Goal: Task Accomplishment & Management: Complete application form

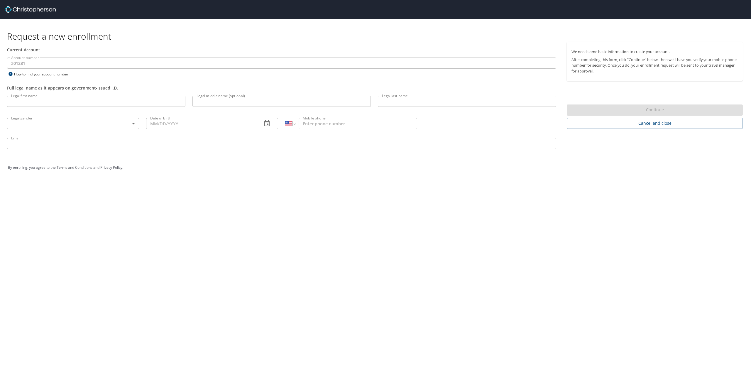
select select "US"
click at [124, 41] on h1 "Request a new enrollment" at bounding box center [377, 36] width 741 height 11
click at [62, 55] on div "Current Account" at bounding box center [282, 50] width 556 height 16
click at [36, 102] on input "Legal first name" at bounding box center [96, 101] width 178 height 11
type input "[PERSON_NAME]"
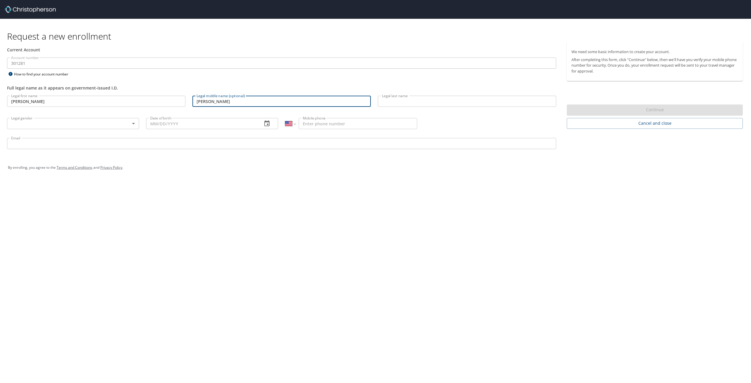
type input "[PERSON_NAME]"
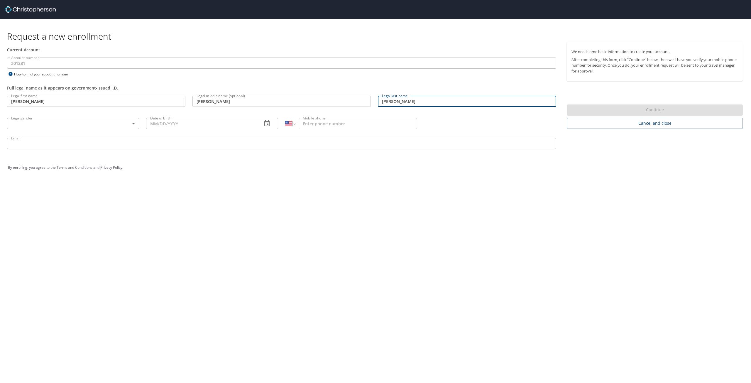
type input "[PERSON_NAME]"
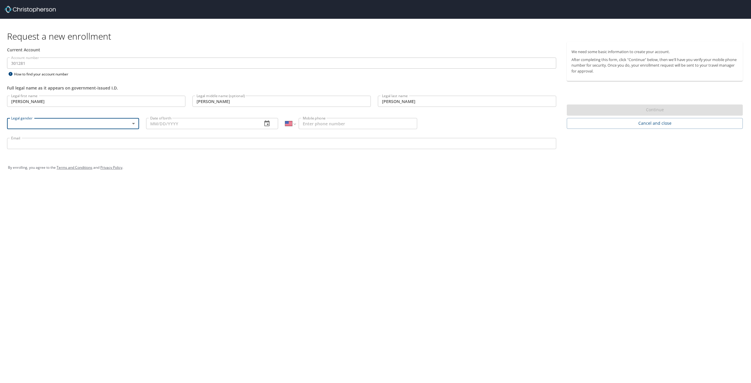
click at [65, 124] on body "Request a new enrollment Current Account Account number 301281 Account number H…" at bounding box center [375, 191] width 751 height 383
click at [39, 148] on li "Male" at bounding box center [73, 144] width 132 height 11
type input "Male"
click at [160, 122] on input "Date of birth" at bounding box center [202, 123] width 112 height 11
type input "11/13/1993"
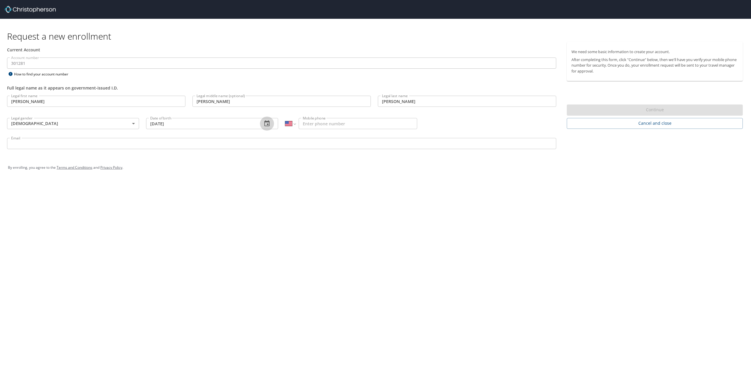
click at [322, 120] on input "Mobile phone" at bounding box center [358, 123] width 119 height 11
type input "(205) 983-3255"
click at [306, 187] on div "Request a new enrollment Current Account Account number 301281 Account number H…" at bounding box center [375, 191] width 751 height 383
click at [57, 144] on input "Email" at bounding box center [281, 143] width 549 height 11
click at [181, 189] on div "Request a new enrollment Current Account Account number 301281 Account number H…" at bounding box center [375, 191] width 751 height 383
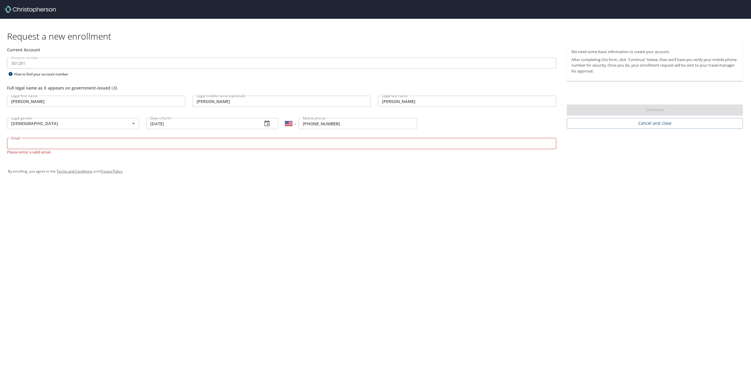
click at [121, 144] on input "Email" at bounding box center [281, 143] width 549 height 11
click at [119, 143] on input "Email" at bounding box center [281, 143] width 549 height 11
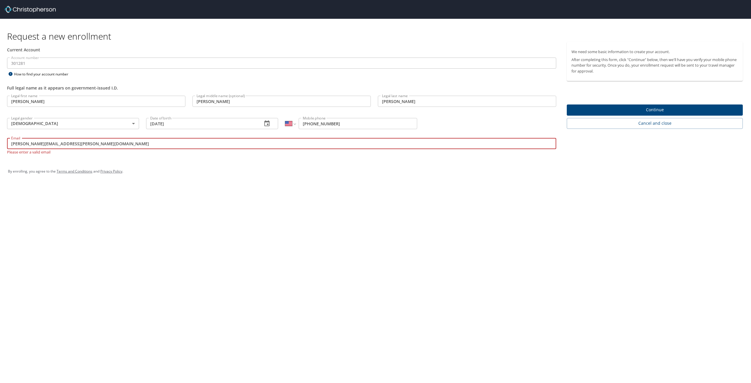
type input "daniel.scott@s3inc.com"
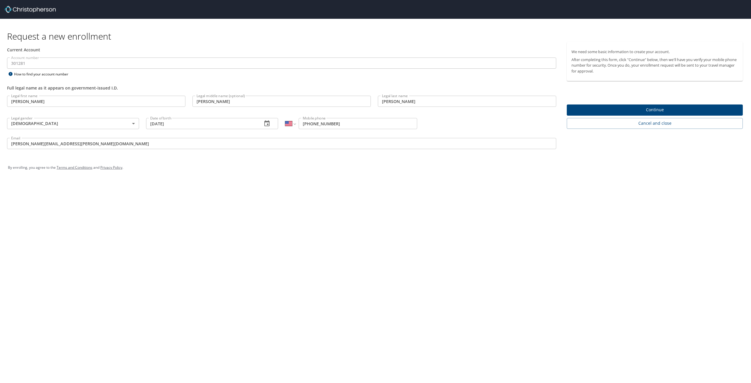
click at [204, 219] on div "Request a new enrollment Current Account Account number 301281 Account number H…" at bounding box center [375, 191] width 751 height 383
click at [599, 109] on span "Continue" at bounding box center [655, 109] width 167 height 7
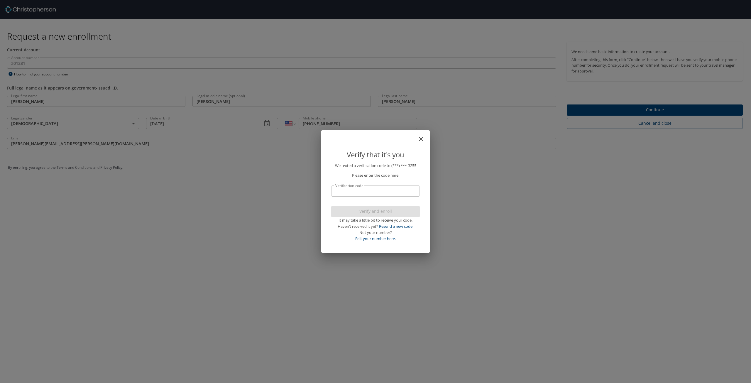
click at [367, 191] on input "Verification code" at bounding box center [375, 190] width 89 height 11
type input "586201"
click at [367, 212] on span "Verify and enroll" at bounding box center [375, 211] width 79 height 7
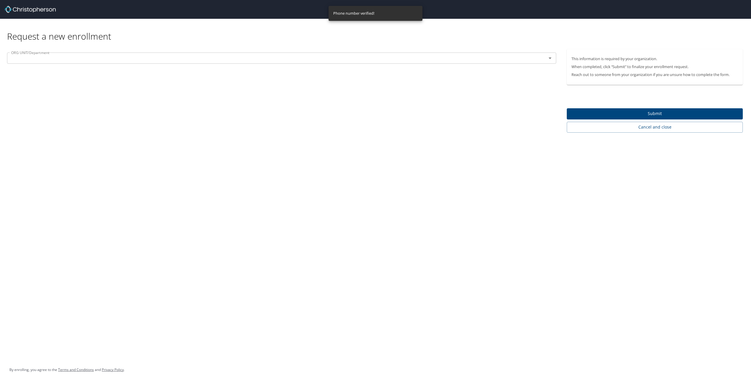
click at [396, 61] on input "text" at bounding box center [273, 58] width 529 height 8
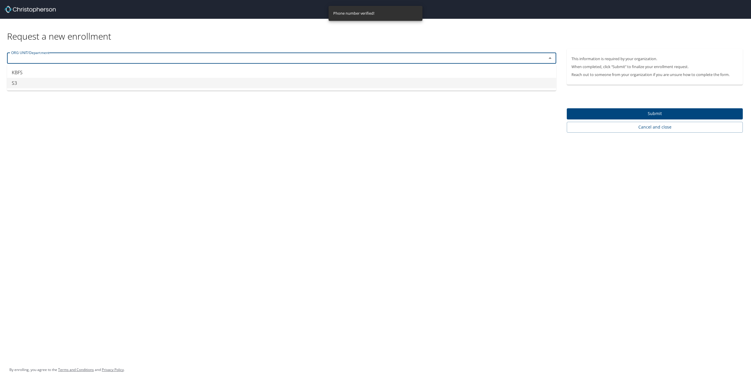
click at [71, 86] on li "S3" at bounding box center [281, 83] width 549 height 11
type input "S3"
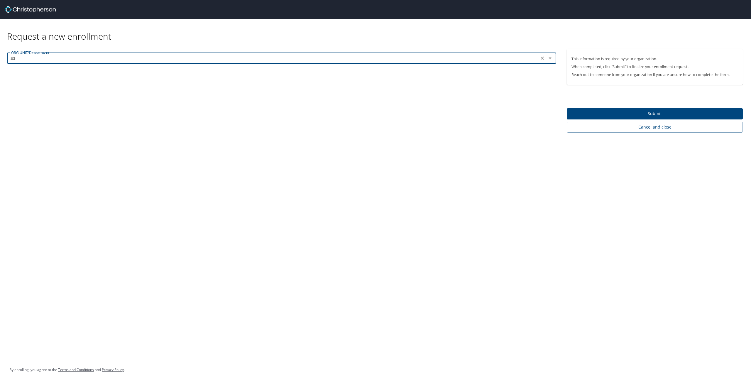
click at [583, 109] on button "Submit" at bounding box center [655, 113] width 176 height 11
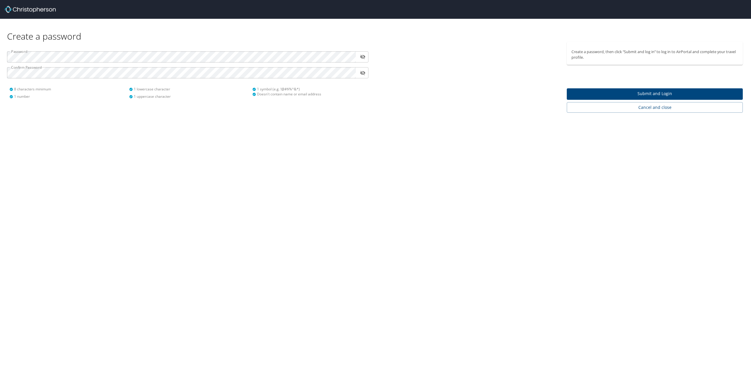
click at [374, 198] on div "Create a password Password ​ Confirm Password ​ 8 characters minimum 1 number 1…" at bounding box center [375, 191] width 751 height 383
click at [661, 97] on span "Submit and Login" at bounding box center [655, 93] width 167 height 7
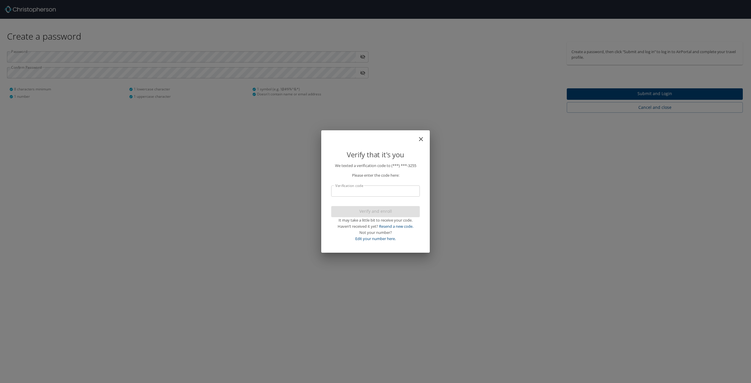
click at [370, 194] on input "Verification code" at bounding box center [375, 190] width 89 height 11
type input "029804"
click at [391, 210] on span "Verify and enroll" at bounding box center [375, 211] width 79 height 7
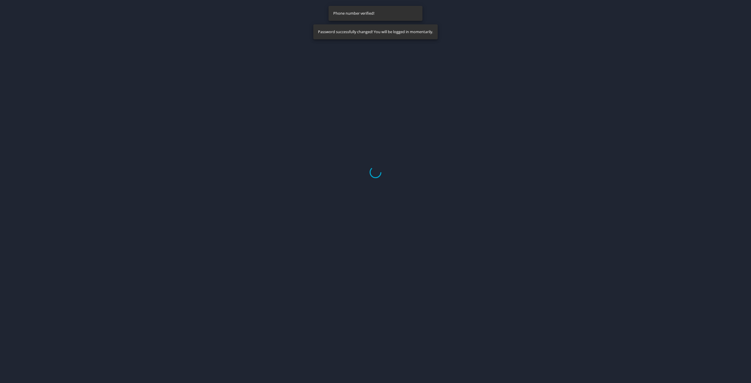
select select "US"
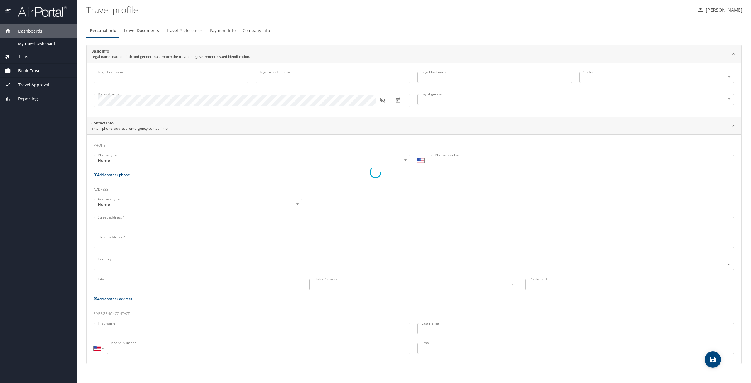
type input "Daniel"
type input "Ryan"
type input "Scott"
type input "Male"
select select "US"
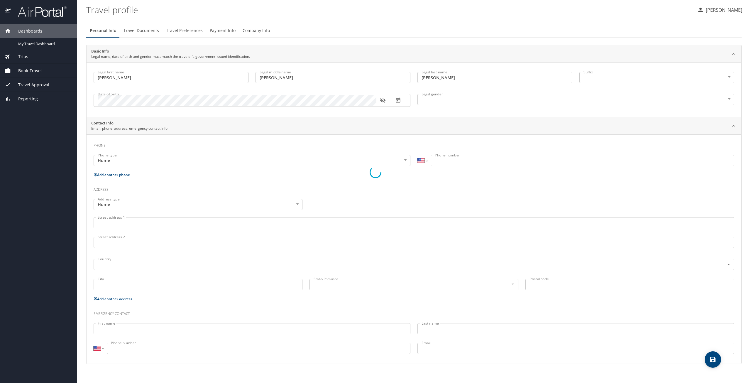
select select "US"
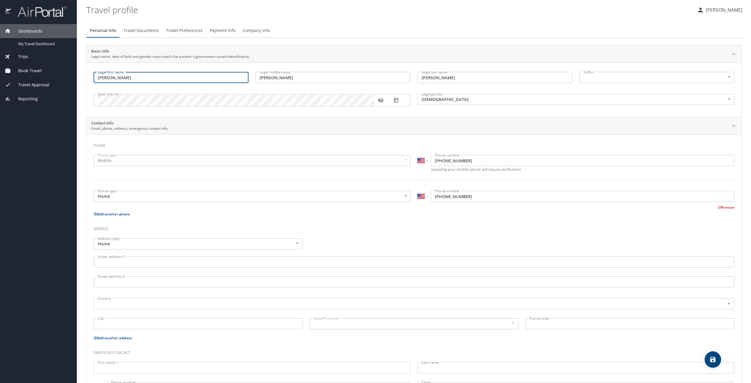
click at [132, 77] on input "Daniel" at bounding box center [171, 77] width 155 height 11
click at [288, 49] on div "Basic Info Legal name, date of birth and gender must match the traveler's gover…" at bounding box center [409, 53] width 636 height 11
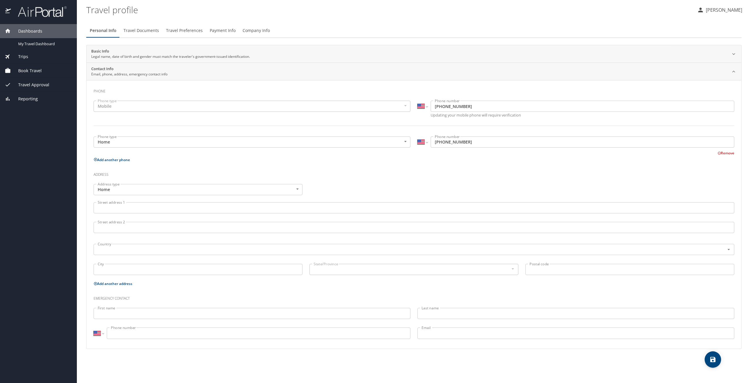
click at [288, 49] on div "Basic Info Legal name, date of birth and gender must match the traveler's gover…" at bounding box center [409, 53] width 636 height 11
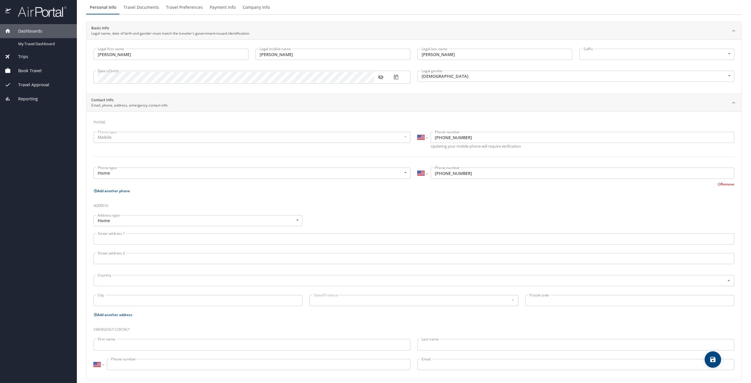
scroll to position [30, 0]
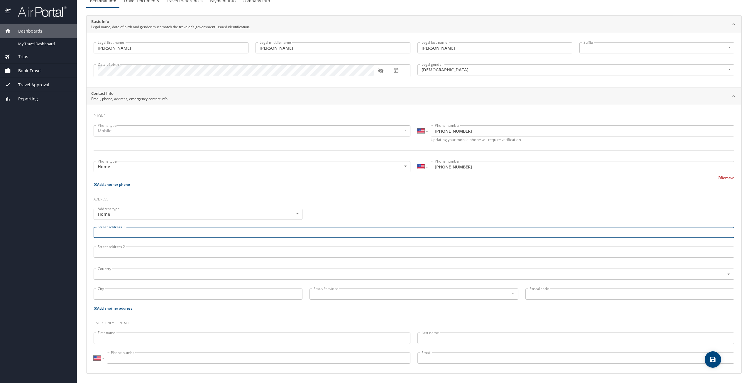
click at [123, 237] on input "Street address 1" at bounding box center [414, 232] width 641 height 11
type input "189 Stoneway Trl"
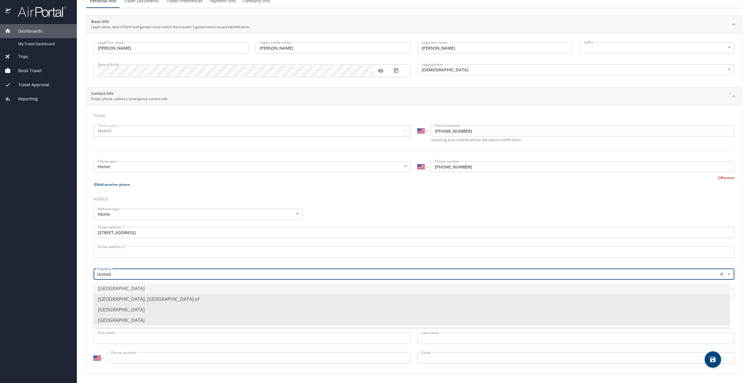
click at [131, 288] on li "United States of America" at bounding box center [411, 288] width 637 height 11
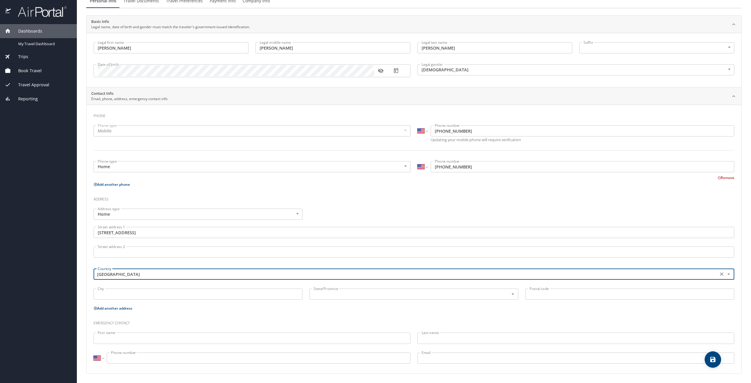
type input "United States of America"
click at [121, 297] on input "City" at bounding box center [198, 293] width 209 height 11
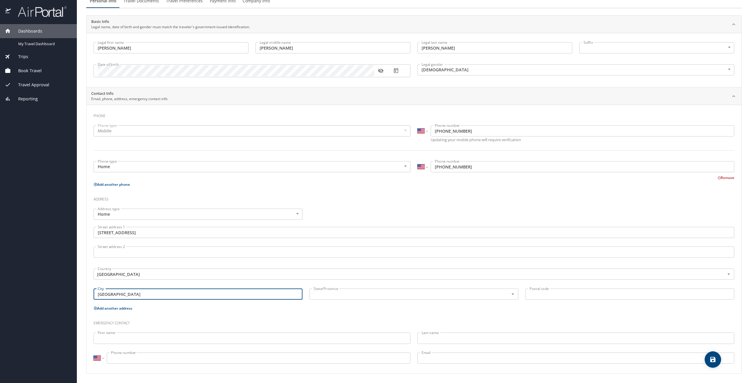
type input "Madison"
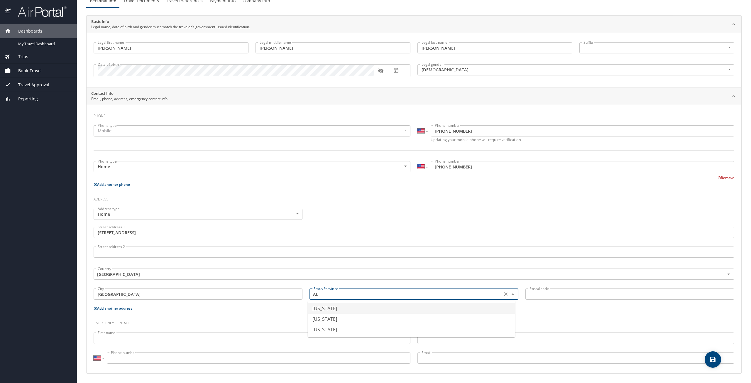
type input "Alabama"
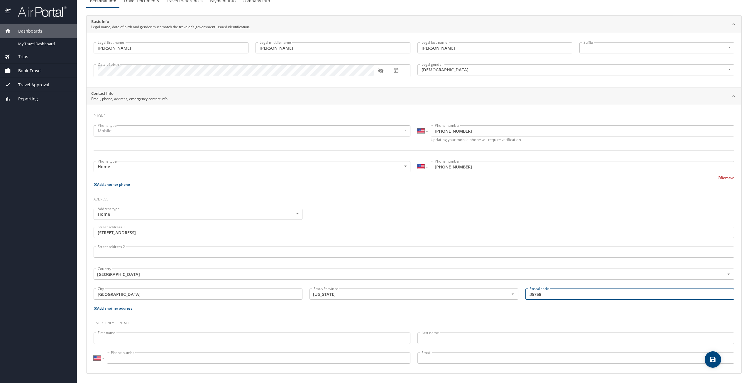
type input "35758"
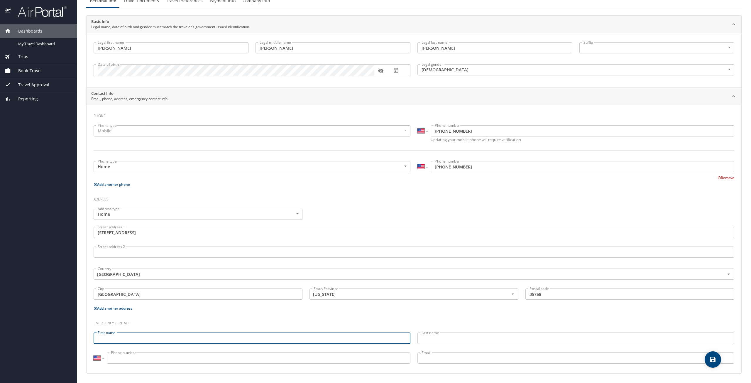
click at [141, 336] on input "First name" at bounding box center [252, 338] width 317 height 11
type input "Hannah"
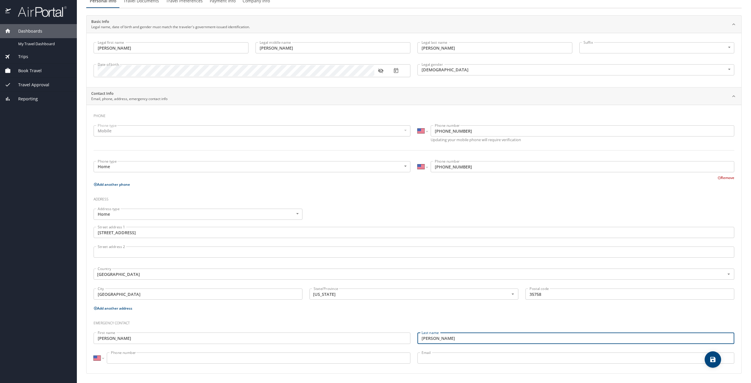
type input "Scott"
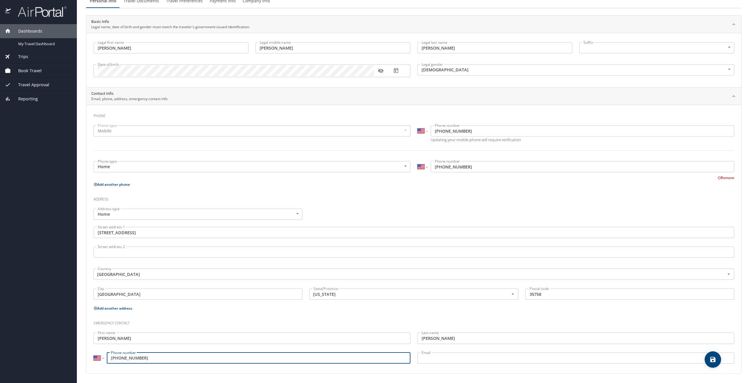
type input "(256) 339-1147"
click at [432, 361] on input "Email" at bounding box center [576, 357] width 317 height 11
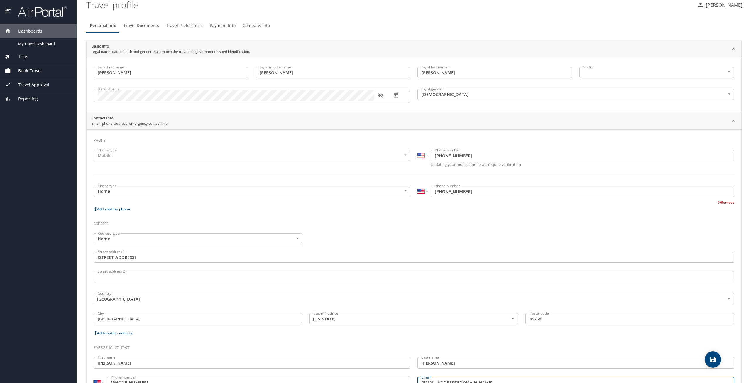
scroll to position [0, 0]
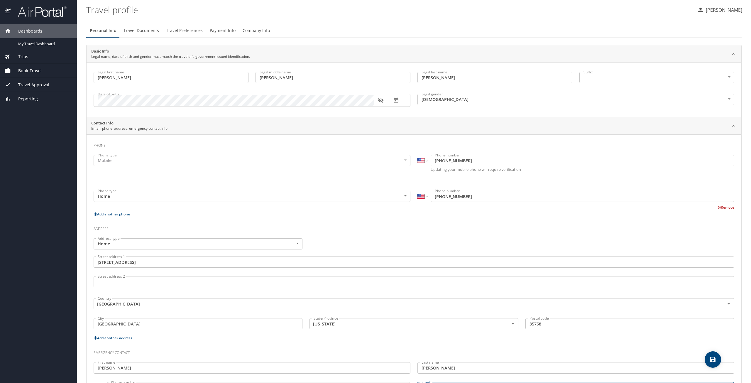
type input "hannahascott96@gmail.com"
click at [343, 214] on p "Add another phone" at bounding box center [414, 213] width 641 height 7
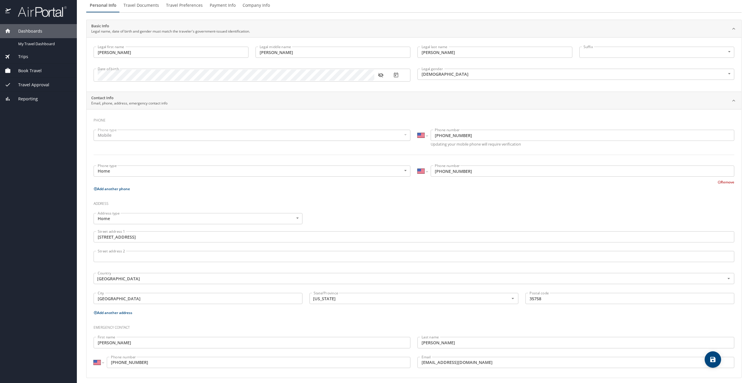
scroll to position [30, 0]
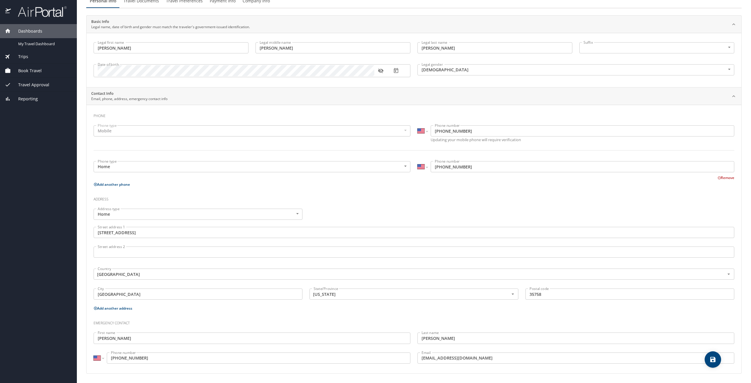
click at [717, 361] on span "save" at bounding box center [713, 359] width 16 height 7
select select "US"
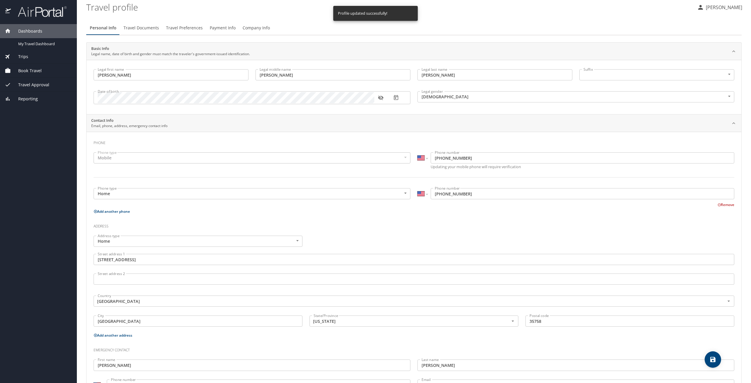
scroll to position [0, 0]
click at [139, 28] on span "Travel Documents" at bounding box center [142, 30] width 36 height 7
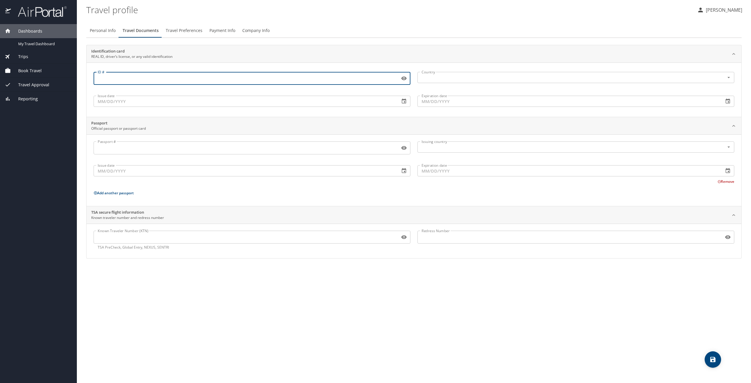
click at [133, 77] on input "ID #" at bounding box center [246, 78] width 304 height 11
click at [139, 79] on input "ID #" at bounding box center [246, 78] width 304 height 11
type input "8262384"
click at [431, 76] on input "text" at bounding box center [567, 78] width 296 height 8
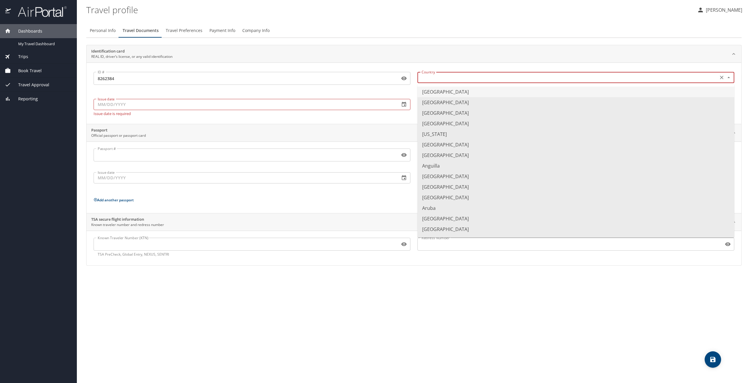
click at [431, 90] on li "United States of America" at bounding box center [576, 92] width 317 height 11
type input "United States of America"
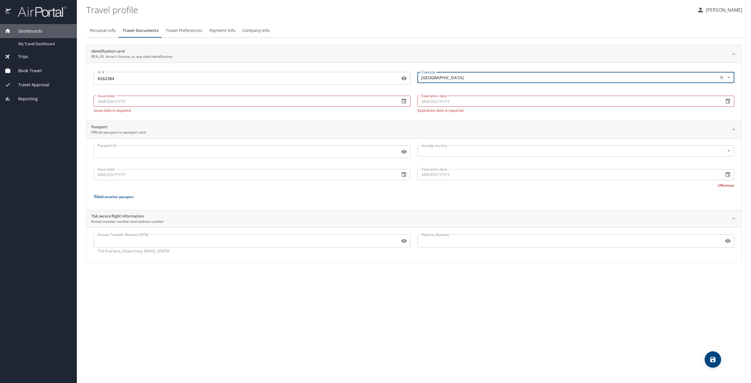
click at [165, 100] on input "Issue date" at bounding box center [245, 101] width 302 height 11
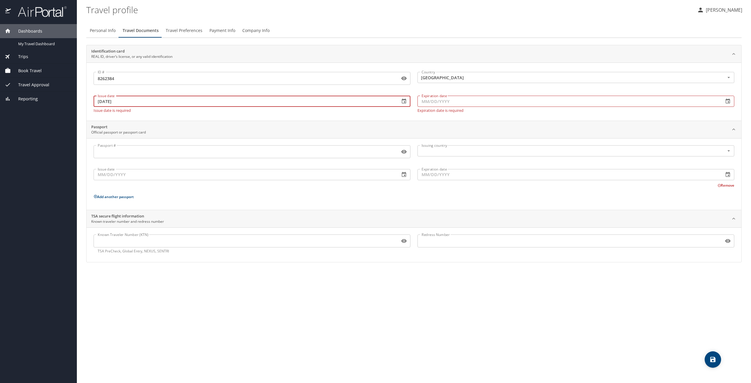
type input "11/21/2024"
click at [436, 102] on input "Expiration date" at bounding box center [569, 101] width 302 height 11
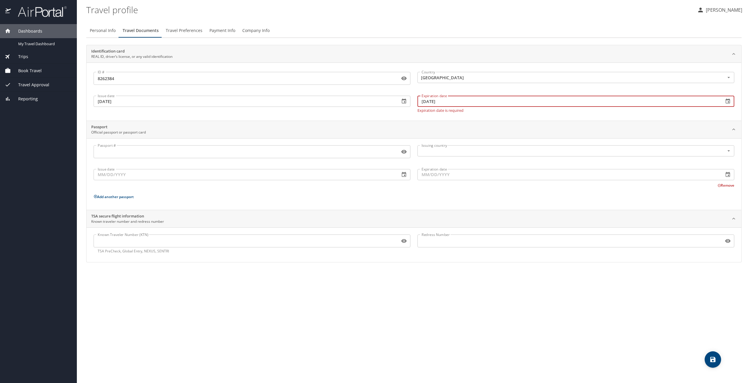
type input "12/02/2028"
click at [366, 111] on div "Issue date 11/21/2024 Issue date" at bounding box center [252, 103] width 324 height 26
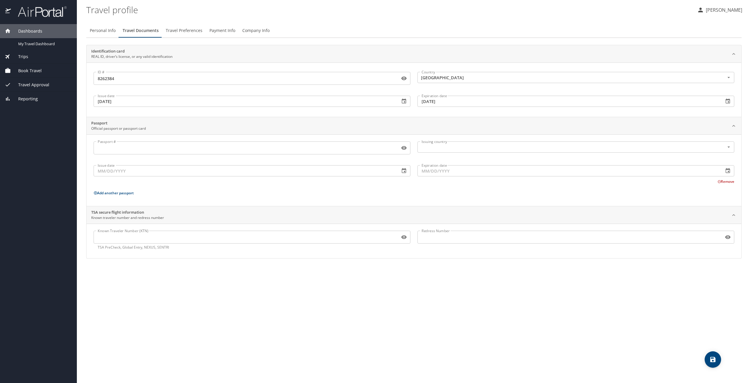
click at [187, 151] on input "Passport #" at bounding box center [246, 147] width 304 height 11
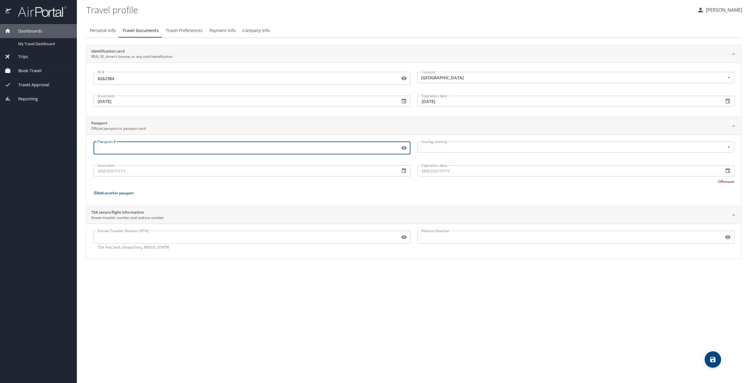
click at [187, 151] on input "Passport #" at bounding box center [246, 147] width 304 height 11
type input "567865429"
click at [432, 146] on input "text" at bounding box center [567, 147] width 296 height 8
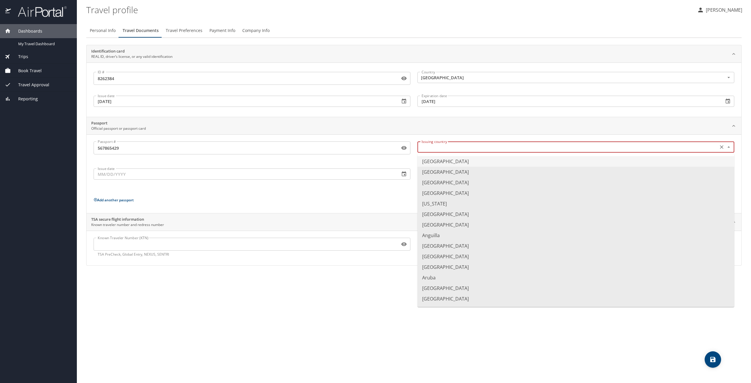
click at [438, 160] on li "United States of America" at bounding box center [576, 161] width 317 height 11
type input "United States of America"
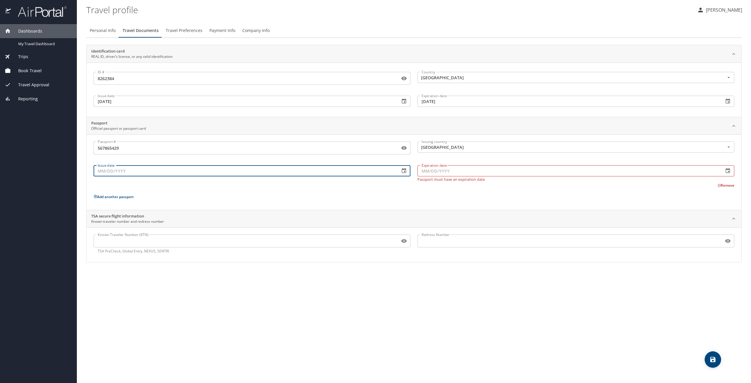
click at [195, 176] on input "Issue date" at bounding box center [245, 170] width 302 height 11
click at [426, 174] on input "Expiration date" at bounding box center [569, 170] width 302 height 11
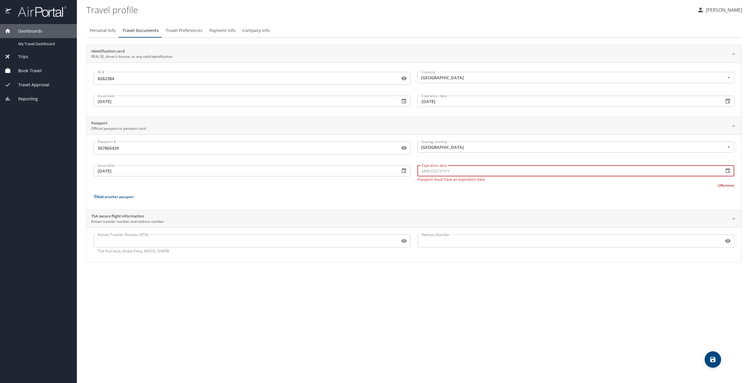
click at [140, 173] on input "06/02/2020" at bounding box center [245, 170] width 302 height 11
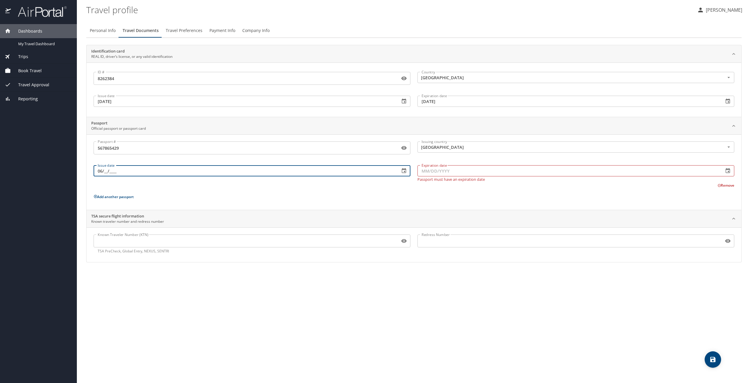
type input "0_/__/____"
type input "02/06/2020"
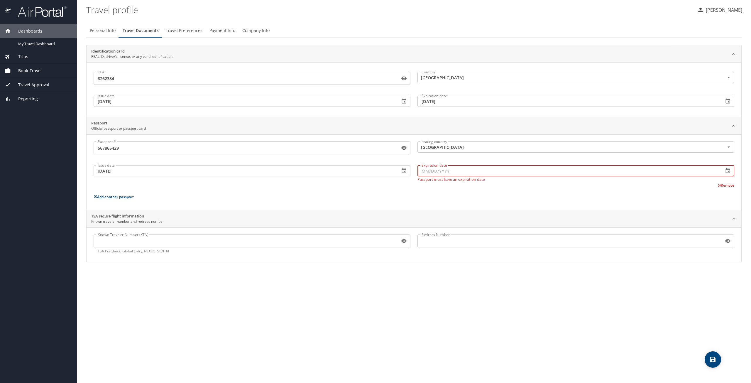
click at [429, 175] on input "Expiration date" at bounding box center [569, 170] width 302 height 11
type input "02/05/2030"
click at [438, 199] on div "Passport # 567865429 Passport # Issuing country United States of America Issuin…" at bounding box center [414, 173] width 641 height 64
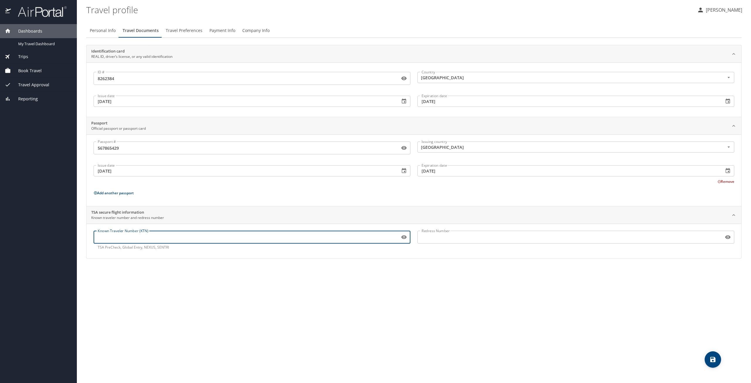
click at [159, 241] on input "Known Traveler Number (KTN)" at bounding box center [246, 237] width 304 height 11
click at [148, 237] on input "Known Traveler Number (KTN)" at bounding box center [246, 237] width 304 height 11
paste input "TT13F9RQ6"
type input "TT13F9RQ6"
click at [287, 298] on div "Personal Info Travel Documents Travel Preferences Payment Info Company Info Ide…" at bounding box center [414, 201] width 656 height 364
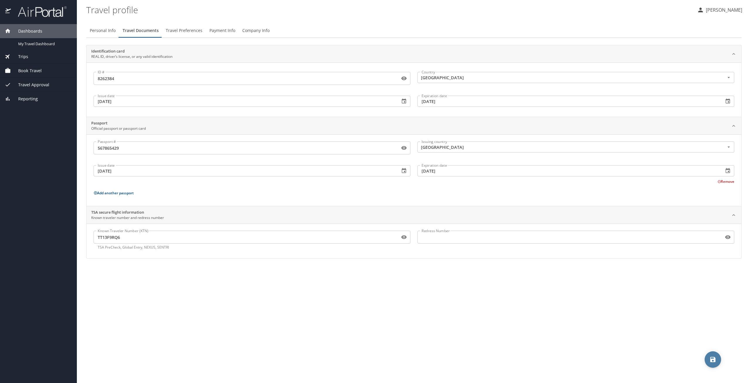
click at [710, 357] on icon "save" at bounding box center [713, 359] width 7 height 7
click at [189, 29] on span "Travel Preferences" at bounding box center [184, 30] width 37 height 7
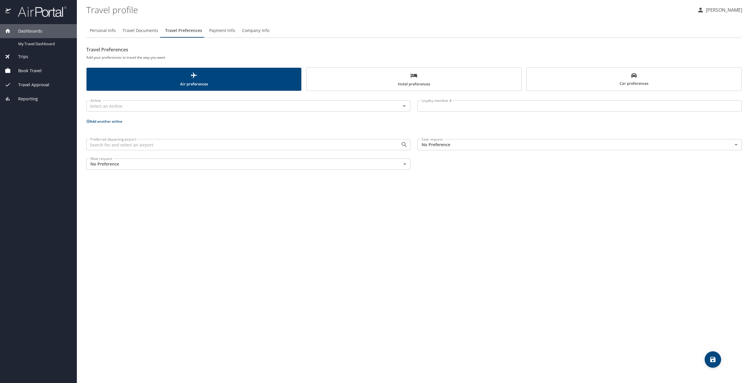
click at [581, 85] on span "Car preferences" at bounding box center [634, 79] width 208 height 14
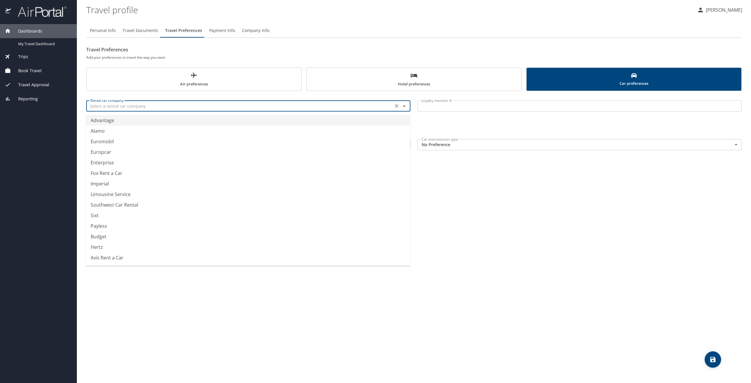
click at [172, 104] on input "text" at bounding box center [239, 106] width 303 height 8
click at [229, 120] on li "Hertz" at bounding box center [248, 120] width 324 height 11
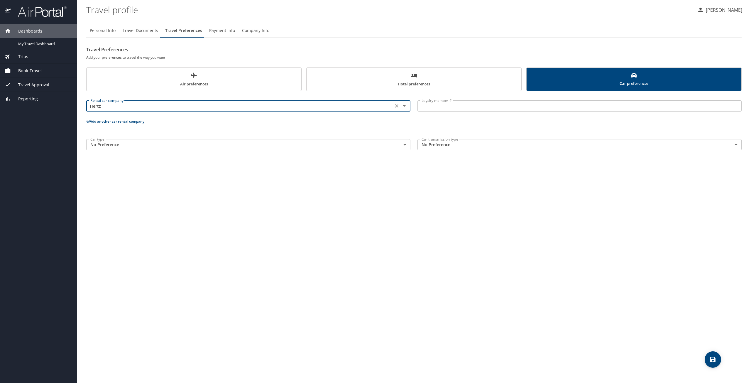
type input "Hertz"
click at [427, 109] on input "Loyalty member #" at bounding box center [580, 105] width 324 height 11
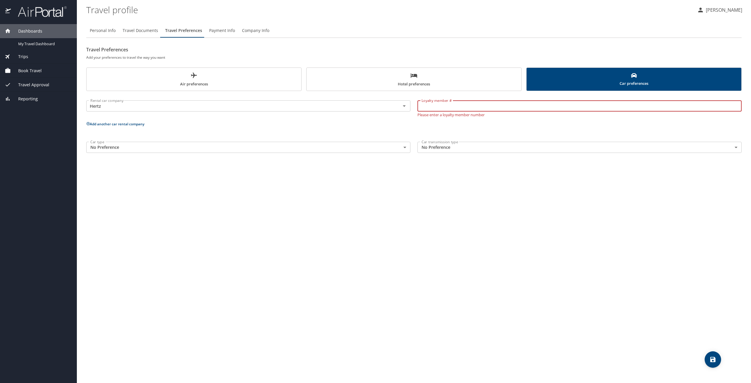
click at [439, 107] on input "Loyalty member #" at bounding box center [580, 105] width 324 height 11
type input "02129261"
click at [493, 208] on div "Personal Info Travel Documents Travel Preferences Payment Info Company Info Tra…" at bounding box center [414, 201] width 656 height 364
click at [139, 147] on body "Dashboards My Travel Dashboard Trips Current / Future Trips Past Trips Trips Mi…" at bounding box center [375, 191] width 751 height 383
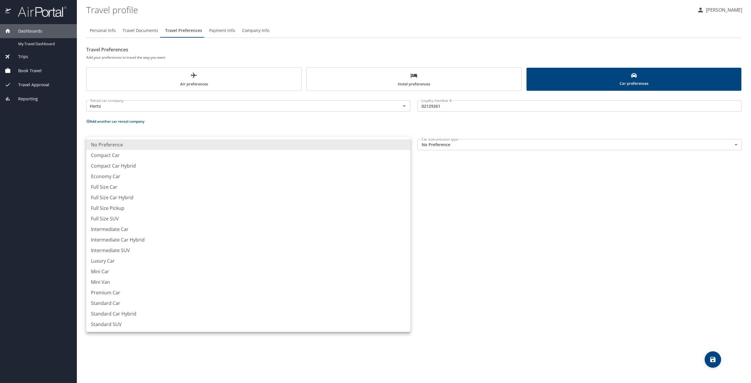
click at [128, 146] on li "No Preference" at bounding box center [248, 144] width 324 height 11
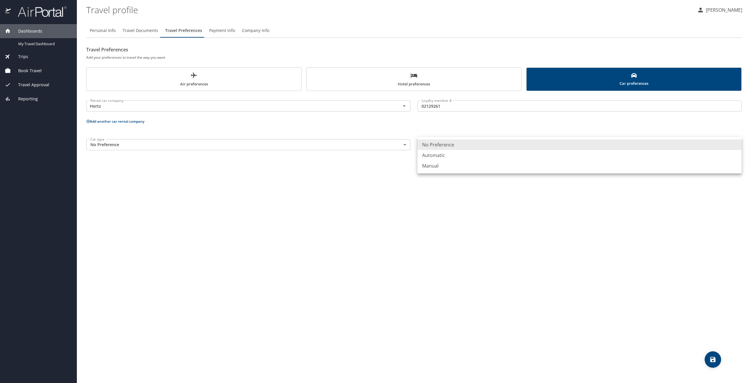
click at [444, 141] on body "Dashboards My Travel Dashboard Trips Current / Future Trips Past Trips Trips Mi…" at bounding box center [375, 191] width 751 height 383
click at [444, 157] on li "Automatic" at bounding box center [580, 155] width 324 height 11
type input "Automatic"
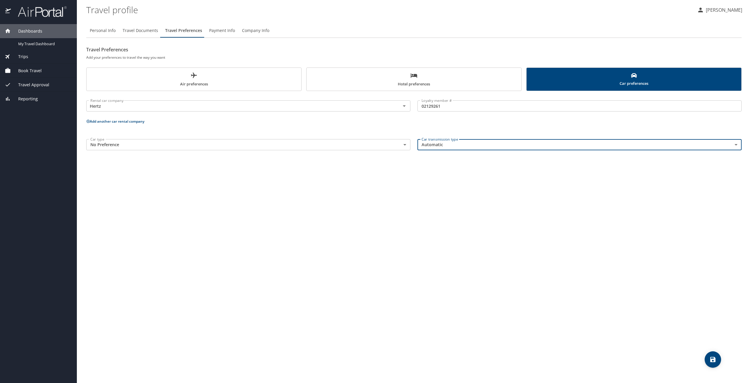
click at [450, 185] on div "Personal Info Travel Documents Travel Preferences Payment Info Company Info Tra…" at bounding box center [414, 201] width 656 height 364
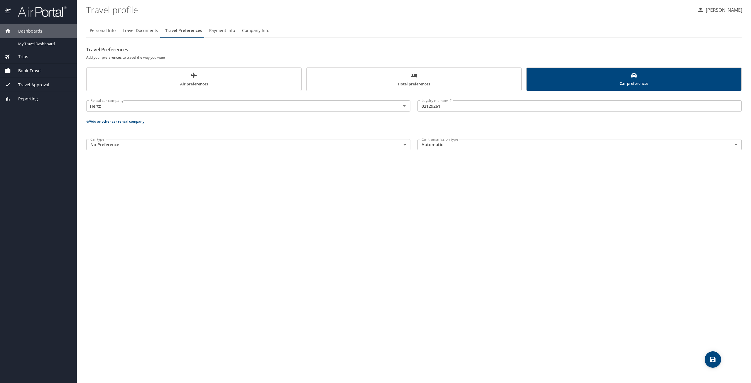
click at [716, 358] on icon "save" at bounding box center [713, 359] width 7 height 7
click at [403, 50] on h2 "Travel Preferences" at bounding box center [414, 49] width 656 height 9
click at [411, 49] on h2 "Travel Preferences" at bounding box center [414, 49] width 656 height 9
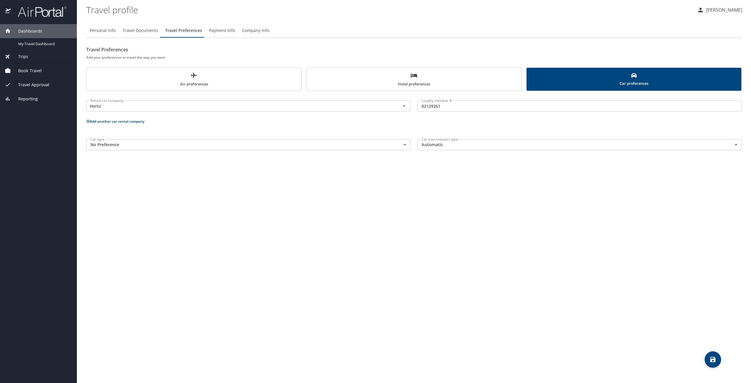
click at [448, 212] on div "Personal Info Travel Documents Travel Preferences Payment Info Company Info Tra…" at bounding box center [414, 201] width 656 height 364
click at [404, 222] on div "Personal Info Travel Documents Travel Preferences Payment Info Company Info Tra…" at bounding box center [414, 201] width 656 height 364
click at [412, 82] on span "Hotel preferences" at bounding box center [414, 80] width 208 height 16
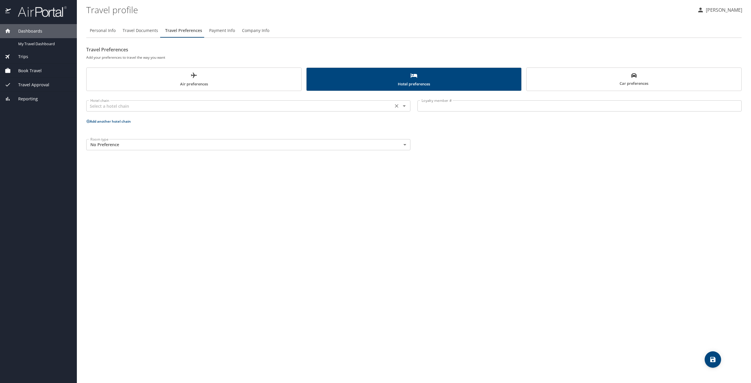
click at [210, 108] on input "text" at bounding box center [239, 106] width 303 height 8
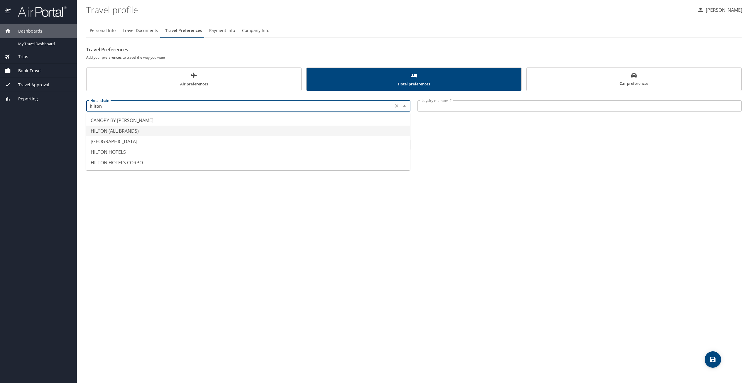
click at [134, 129] on li "HILTON (ALL BRANDS)" at bounding box center [248, 131] width 324 height 11
type input "HILTON (ALL BRANDS)"
click at [249, 185] on div "Personal Info Travel Documents Travel Preferences Payment Info Company Info Tra…" at bounding box center [414, 201] width 656 height 364
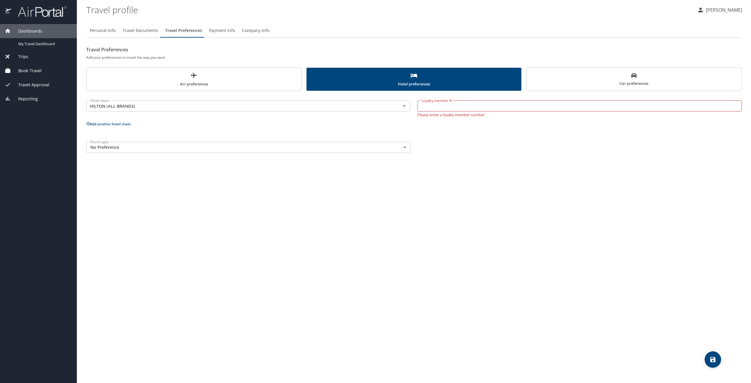
click at [443, 106] on input "Loyalty member #" at bounding box center [580, 105] width 324 height 11
click at [431, 104] on input "Loyalty member #" at bounding box center [580, 105] width 324 height 11
type input "2270625243"
click at [267, 196] on div "Personal Info Travel Documents Travel Preferences Payment Info Company Info Tra…" at bounding box center [414, 201] width 656 height 364
click at [121, 122] on button "Add another hotel chain" at bounding box center [108, 121] width 45 height 5
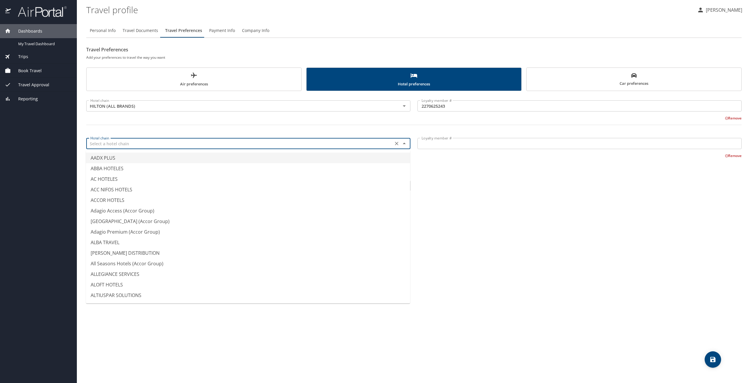
click at [133, 143] on input "text" at bounding box center [239, 144] width 303 height 8
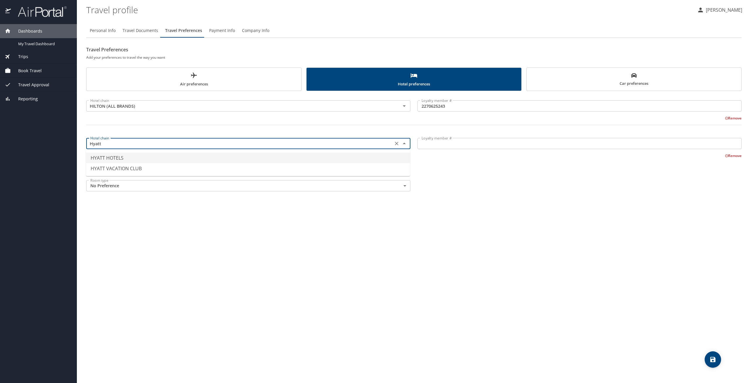
click at [125, 158] on li "HYATT HOTELS" at bounding box center [248, 158] width 324 height 11
type input "HYATT HOTELS"
click at [425, 141] on input "Loyalty member #" at bounding box center [580, 143] width 324 height 11
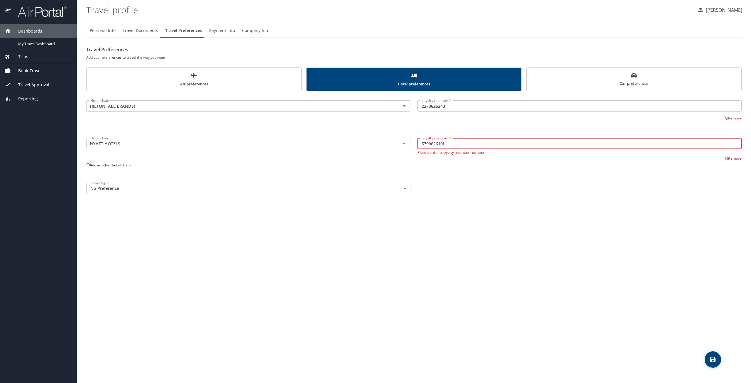
type input "579962610L"
click at [472, 205] on div "Personal Info Travel Documents Travel Preferences Payment Info Company Info Tra…" at bounding box center [414, 201] width 656 height 364
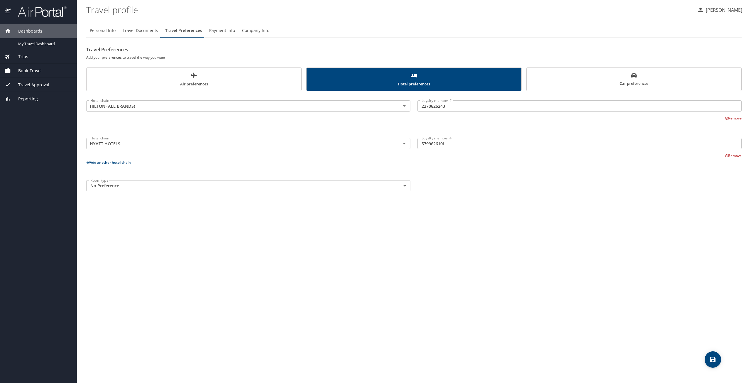
click at [116, 162] on button "Add another hotel chain" at bounding box center [108, 162] width 45 height 5
click at [133, 180] on input "text" at bounding box center [239, 181] width 303 height 8
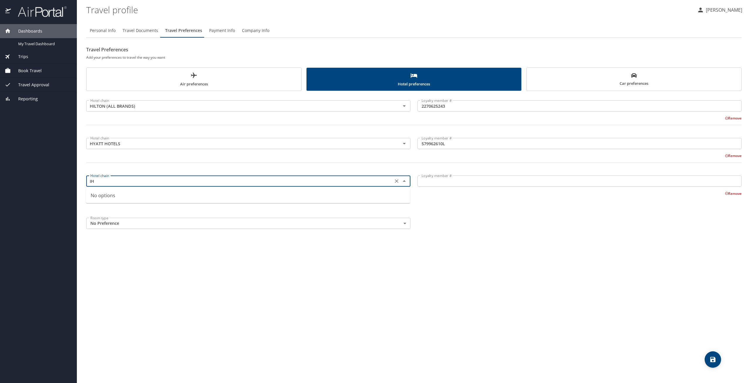
type input "I"
click at [134, 193] on li "HOLIDAY INN" at bounding box center [248, 195] width 324 height 11
type input "HOLIDAY INN"
click at [436, 184] on input "Loyalty member #" at bounding box center [580, 180] width 324 height 11
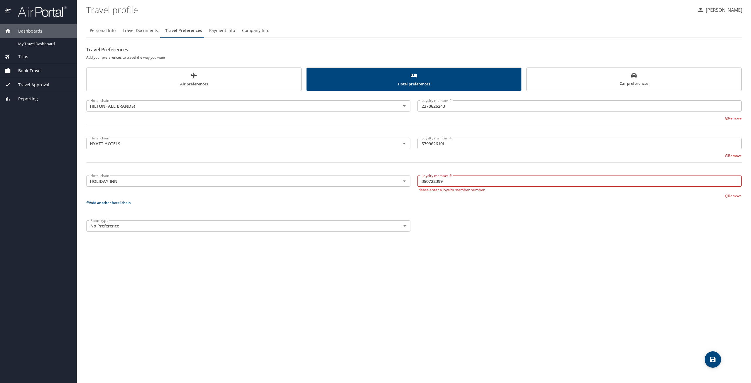
type input "350722399"
click at [481, 263] on div "Personal Info Travel Documents Travel Preferences Payment Info Company Info Tra…" at bounding box center [414, 201] width 656 height 364
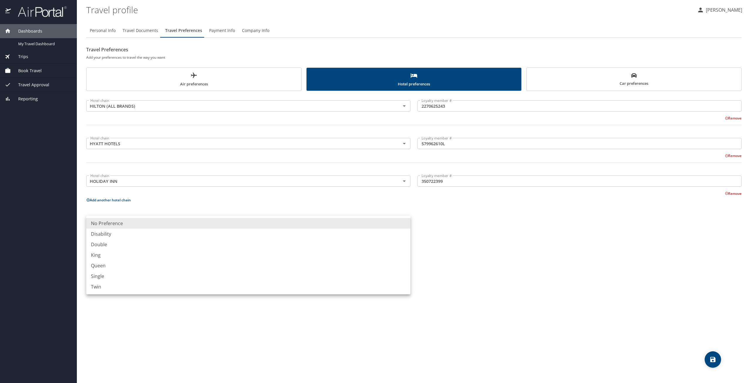
click at [293, 223] on body "Dashboards My Travel Dashboard Trips Current / Future Trips Past Trips Trips Mi…" at bounding box center [375, 191] width 751 height 383
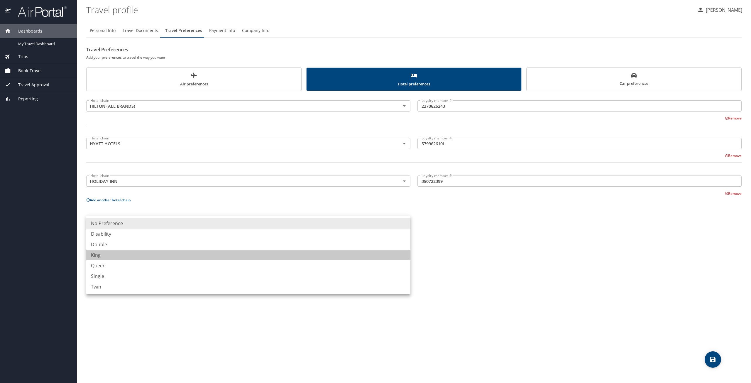
click at [102, 259] on li "King" at bounding box center [248, 255] width 324 height 11
type input "King"
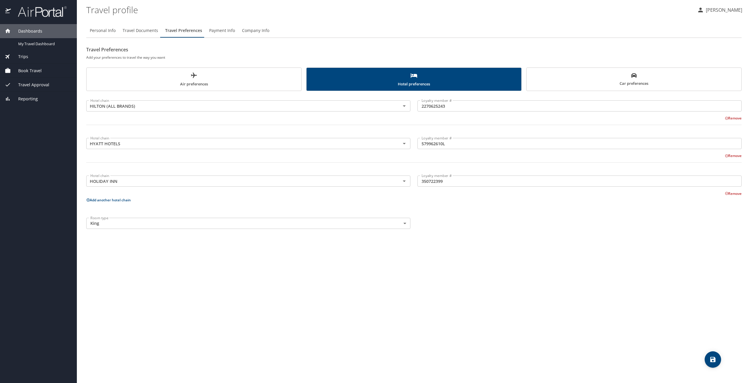
click at [310, 276] on div "Personal Info Travel Documents Travel Preferences Payment Info Company Info Tra…" at bounding box center [414, 201] width 656 height 364
click at [712, 358] on icon "save" at bounding box center [713, 359] width 7 height 7
click at [188, 82] on span "Air preferences" at bounding box center [194, 80] width 208 height 16
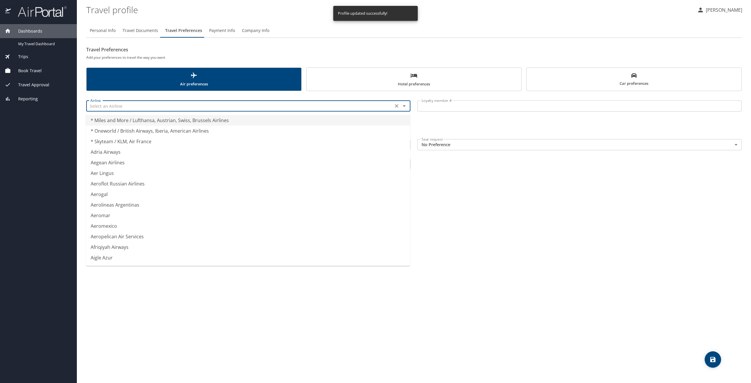
click at [185, 103] on input "text" at bounding box center [239, 106] width 303 height 8
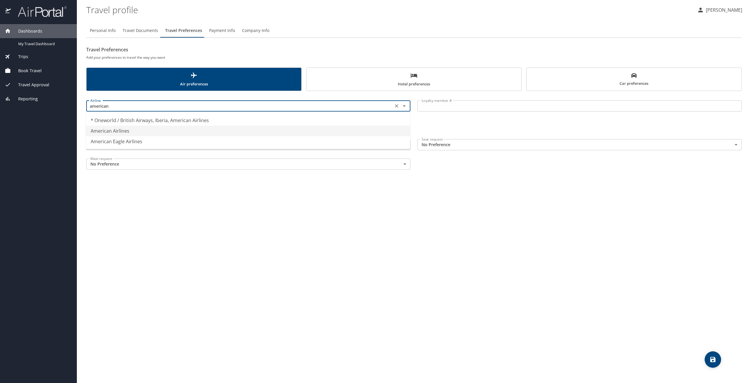
click at [150, 131] on li "American Airlines" at bounding box center [248, 131] width 324 height 11
type input "American Airlines"
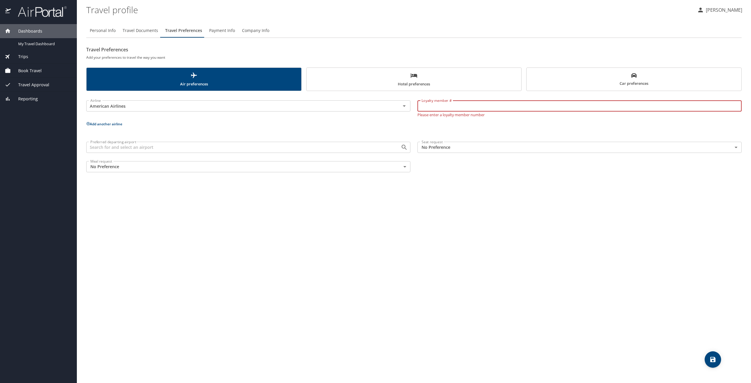
click at [433, 109] on input "Loyalty member #" at bounding box center [580, 105] width 324 height 11
type input "L2YY092"
click at [459, 243] on div "Personal Info Travel Documents Travel Preferences Payment Info Company Info Tra…" at bounding box center [414, 201] width 656 height 364
click at [116, 122] on button "Add another airline" at bounding box center [104, 121] width 36 height 5
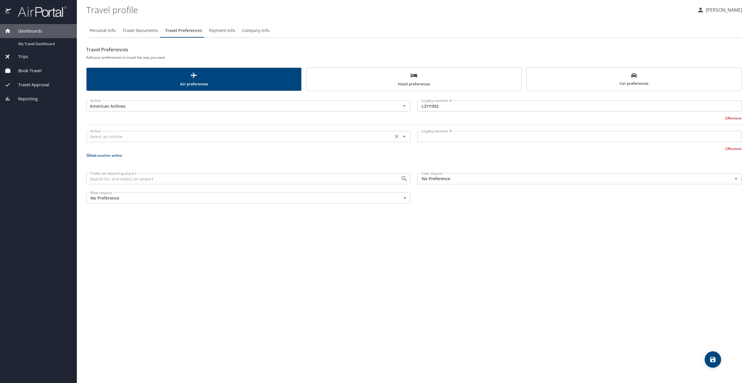
click at [131, 135] on input "text" at bounding box center [239, 137] width 303 height 8
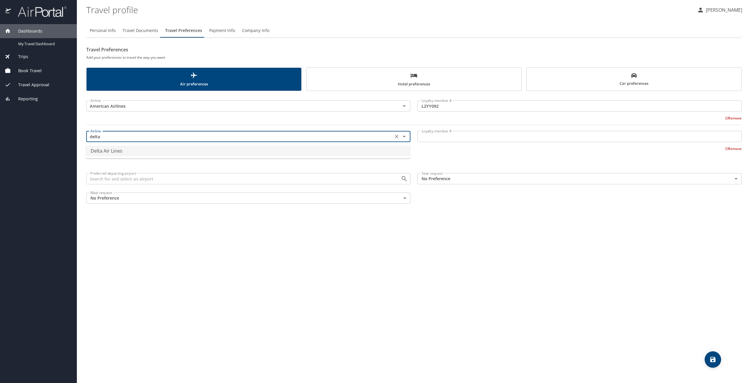
click at [148, 155] on li "Delta Air Lines" at bounding box center [248, 151] width 324 height 11
type input "Delta Air Lines"
click at [431, 139] on input "Loyalty member #" at bounding box center [580, 136] width 324 height 11
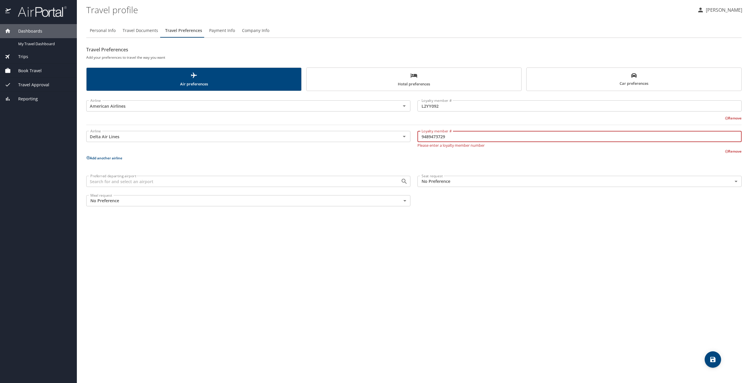
type input "9489473729"
click at [478, 221] on div "Personal Info Travel Documents Travel Preferences Payment Info Company Info Tra…" at bounding box center [414, 201] width 656 height 364
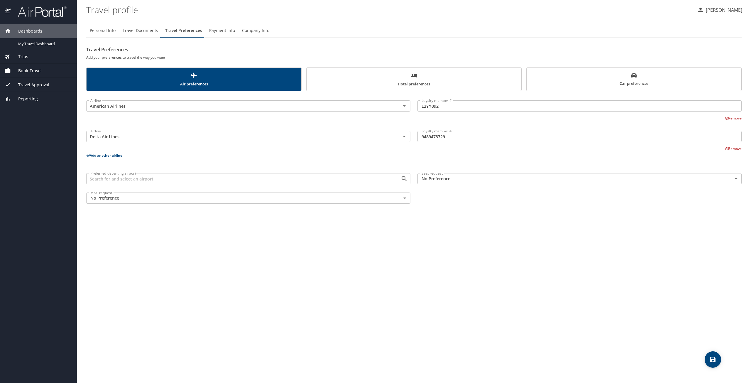
click at [227, 247] on div "Personal Info Travel Documents Travel Preferences Payment Info Company Info Tra…" at bounding box center [414, 201] width 656 height 364
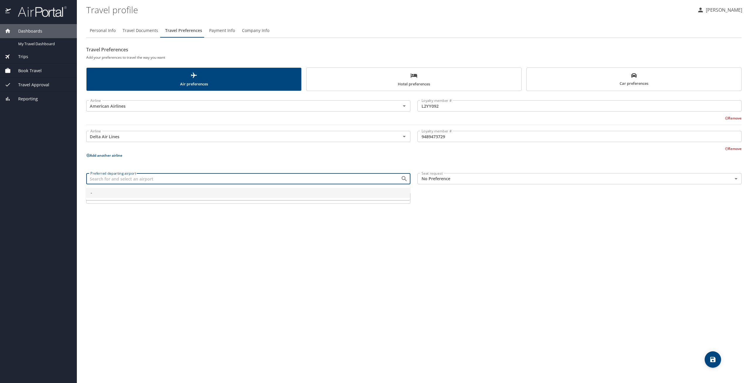
click at [207, 182] on input "Preferred departing airport" at bounding box center [239, 179] width 303 height 8
click at [117, 207] on span "Alabama, United States of America" at bounding box center [119, 209] width 57 height 5
type input "HSV - Huntsville"
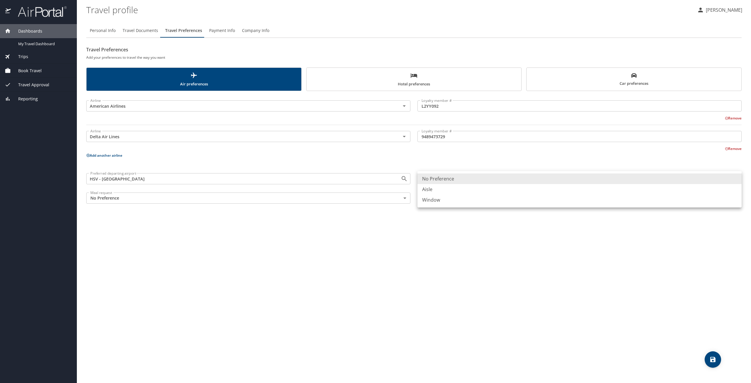
click at [439, 179] on body "Dashboards My Travel Dashboard Trips Current / Future Trips Past Trips Trips Mi…" at bounding box center [375, 191] width 751 height 383
click at [421, 238] on div at bounding box center [375, 191] width 751 height 383
click at [375, 195] on body "Dashboards My Travel Dashboard Trips Current / Future Trips Past Trips Trips Mi…" at bounding box center [375, 191] width 751 height 383
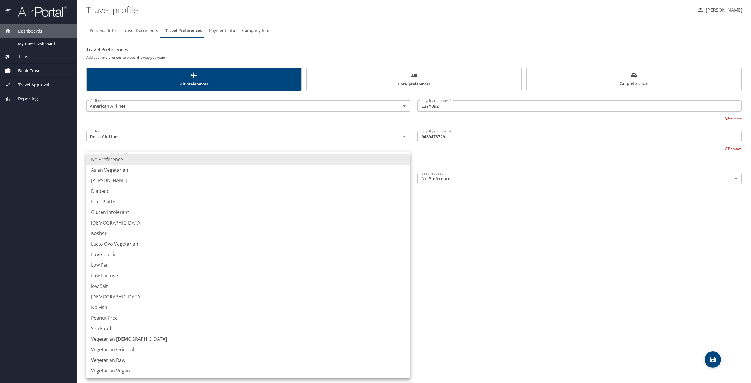
click at [505, 227] on div at bounding box center [375, 191] width 751 height 383
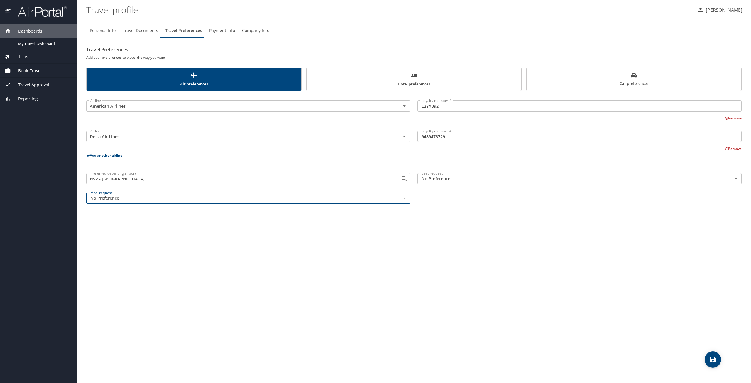
click at [463, 180] on body "Dashboards My Travel Dashboard Trips Current / Future Trips Past Trips Trips Mi…" at bounding box center [375, 191] width 751 height 383
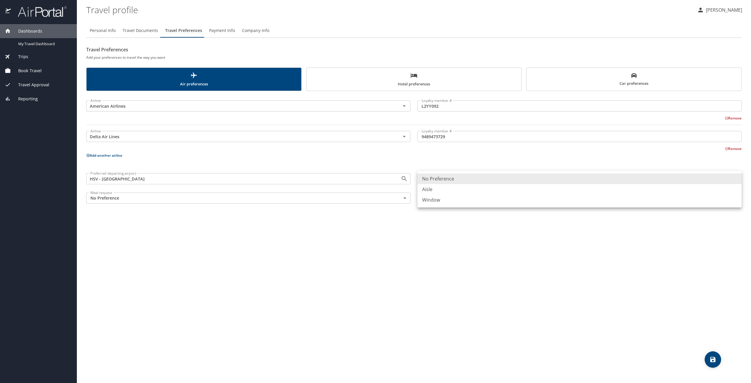
click at [480, 255] on div at bounding box center [375, 191] width 751 height 383
click at [453, 182] on body "Dashboards My Travel Dashboard Trips Current / Future Trips Past Trips Trips Mi…" at bounding box center [375, 191] width 751 height 383
click at [443, 179] on li "No Preference" at bounding box center [580, 178] width 324 height 11
click at [527, 259] on div "Personal Info Travel Documents Travel Preferences Payment Info Company Info Tra…" at bounding box center [414, 201] width 656 height 364
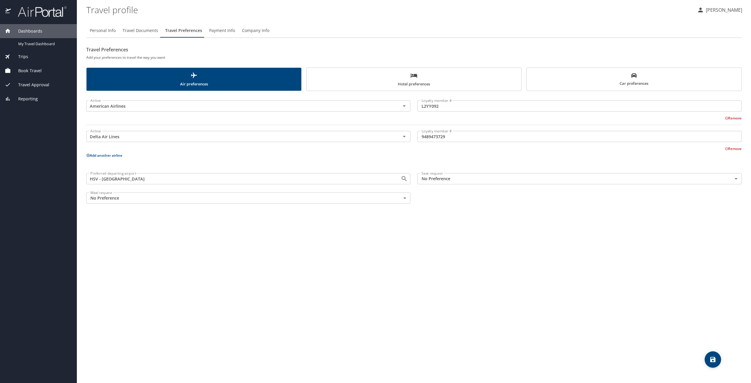
click at [716, 360] on icon "save" at bounding box center [713, 359] width 7 height 7
click at [215, 29] on span "Payment Info" at bounding box center [222, 30] width 26 height 7
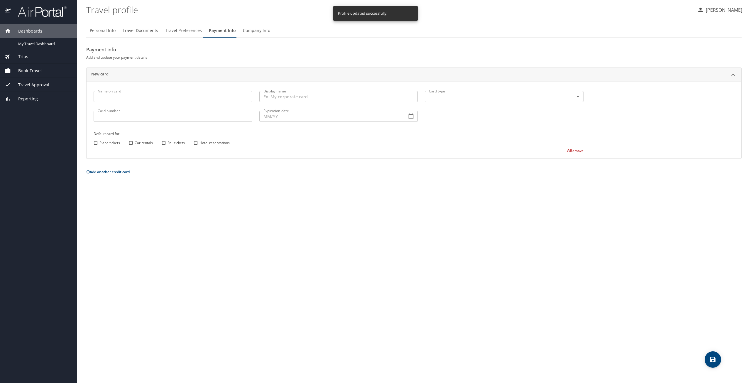
click at [135, 94] on input "Name on card" at bounding box center [173, 96] width 159 height 11
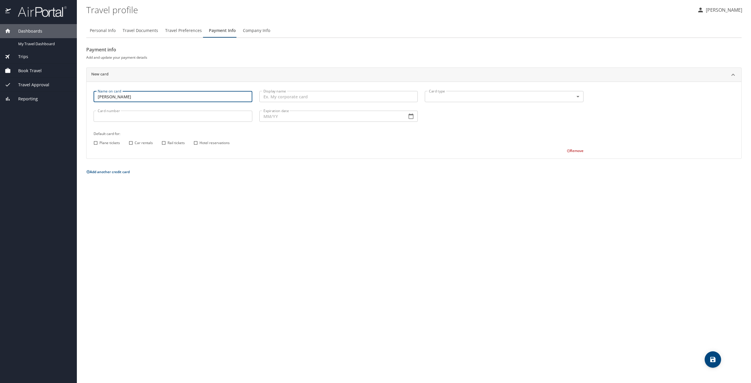
type input "Daniel R Scott"
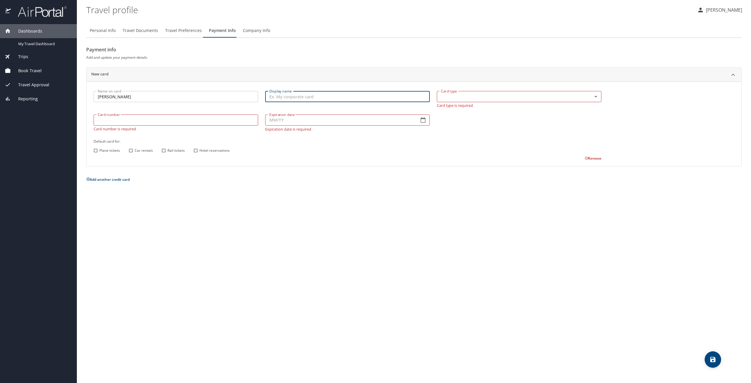
click at [438, 98] on body "Dashboards My Travel Dashboard Trips Current / Future Trips Past Trips Trips Mi…" at bounding box center [375, 191] width 751 height 383
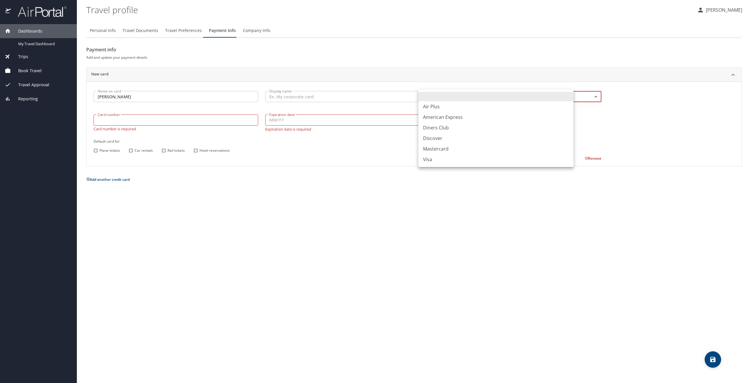
click at [445, 148] on li "Mastercard" at bounding box center [495, 149] width 155 height 11
type input "CA"
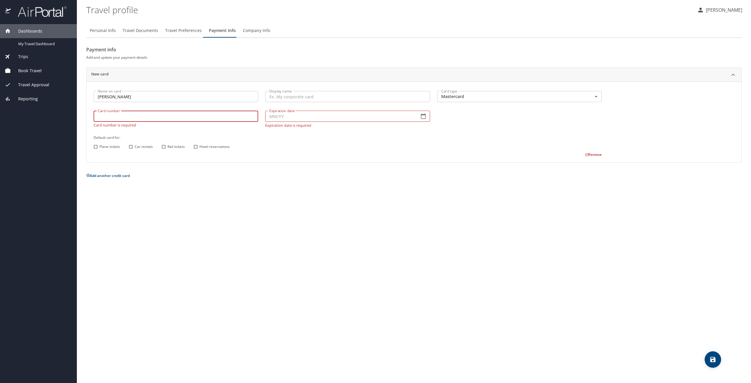
click at [192, 120] on input "Card number" at bounding box center [176, 116] width 165 height 11
type input "5424181516732919"
drag, startPoint x: 295, startPoint y: 222, endPoint x: 294, endPoint y: 210, distance: 13.0
click at [295, 222] on div "Personal Info Travel Documents Travel Preferences Payment Info Company Info Pay…" at bounding box center [414, 201] width 656 height 364
click at [273, 118] on input "Expiration date" at bounding box center [339, 116] width 149 height 11
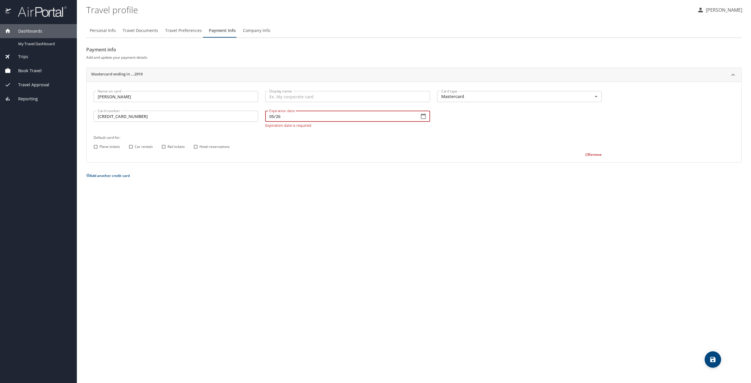
click at [309, 173] on p "Add another credit card" at bounding box center [414, 175] width 656 height 7
click at [303, 117] on input "05/26" at bounding box center [339, 116] width 149 height 11
type input "05/26"
click at [358, 210] on div "Personal Info Travel Documents Travel Preferences Payment Info Company Info Pay…" at bounding box center [414, 201] width 656 height 364
click at [96, 143] on input "Plane tickets" at bounding box center [96, 143] width 8 height 8
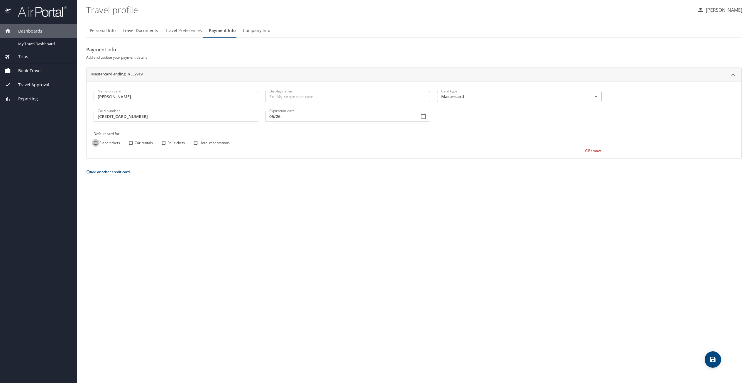
checkbox input "true"
click at [130, 143] on input "Car rentals" at bounding box center [131, 143] width 8 height 8
checkbox input "true"
click at [164, 144] on input "Rail tickets" at bounding box center [164, 143] width 8 height 8
checkbox input "true"
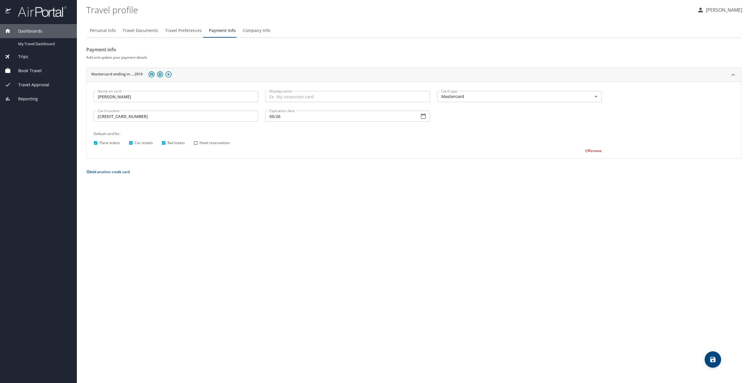
click at [195, 143] on input "Hotel reservations" at bounding box center [196, 143] width 8 height 8
checkbox input "true"
click at [549, 268] on div "Personal Info Travel Documents Travel Preferences Payment Info Company Info Pay…" at bounding box center [414, 201] width 656 height 364
click at [424, 259] on div "Personal Info Travel Documents Travel Preferences Payment Info Company Info Pay…" at bounding box center [414, 201] width 656 height 364
click at [526, 259] on div "Personal Info Travel Documents Travel Preferences Payment Info Company Info Pay…" at bounding box center [414, 201] width 656 height 364
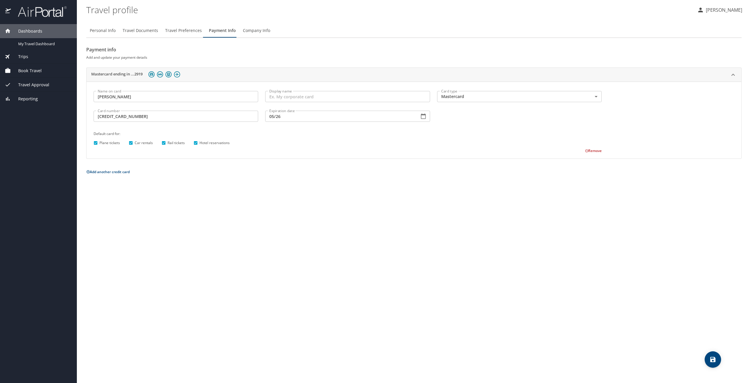
drag, startPoint x: 526, startPoint y: 259, endPoint x: 578, endPoint y: 266, distance: 51.9
click at [528, 260] on div "Personal Info Travel Documents Travel Preferences Payment Info Company Info Pay…" at bounding box center [414, 201] width 656 height 364
click at [579, 266] on div "Personal Info Travel Documents Travel Preferences Payment Info Company Info Pay…" at bounding box center [414, 201] width 656 height 364
click at [712, 360] on icon "save" at bounding box center [712, 359] width 5 height 5
click at [254, 32] on span "Company Info" at bounding box center [256, 30] width 27 height 7
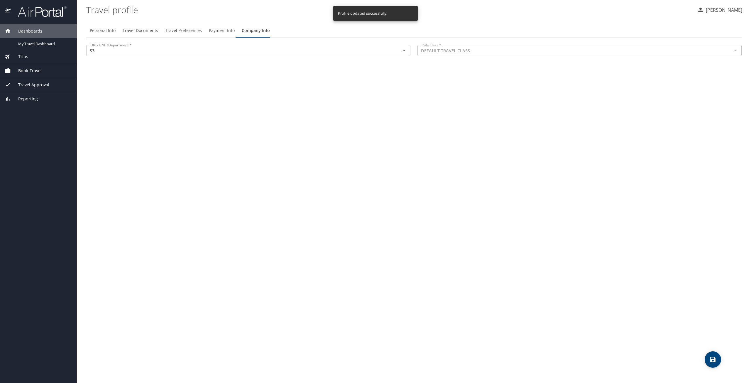
click at [98, 29] on span "Personal Info" at bounding box center [103, 30] width 26 height 7
select select "US"
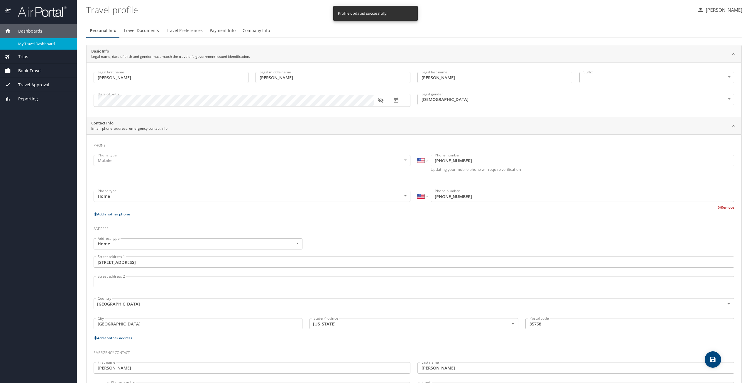
click at [46, 44] on span "My Travel Dashboard" at bounding box center [44, 44] width 52 height 6
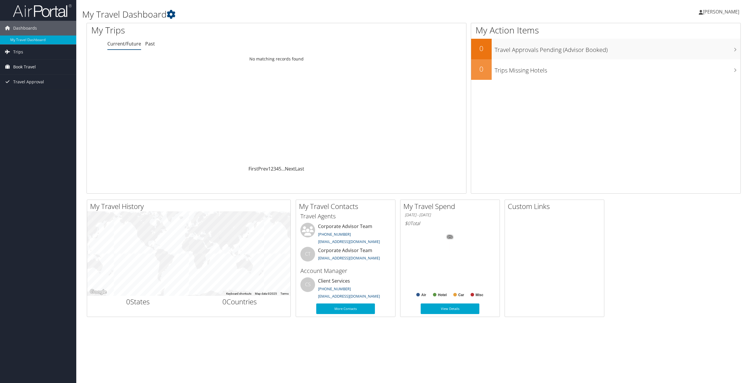
click at [26, 67] on span "Book Travel" at bounding box center [24, 67] width 23 height 15
click at [26, 79] on link "Agent Booking Request" at bounding box center [38, 78] width 76 height 9
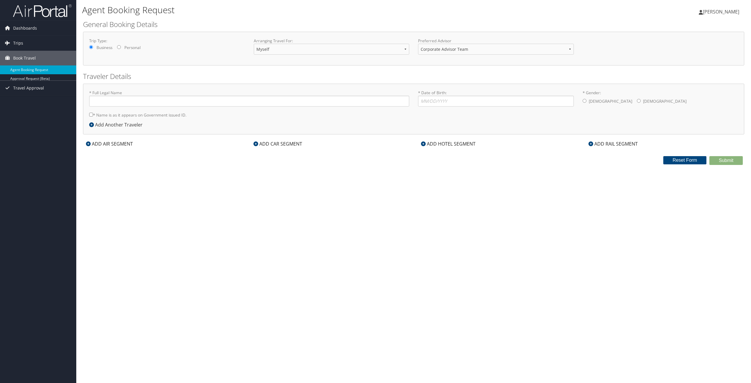
type input "Daniel Ryan Scott"
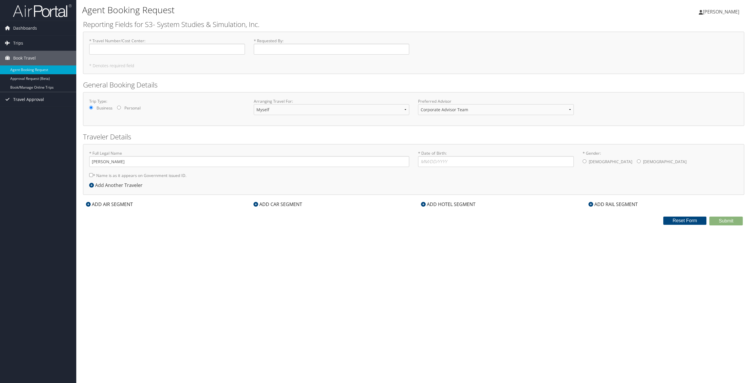
click at [33, 100] on span "Travel Approval" at bounding box center [28, 99] width 31 height 15
click at [26, 32] on span "Dashboards" at bounding box center [25, 28] width 24 height 15
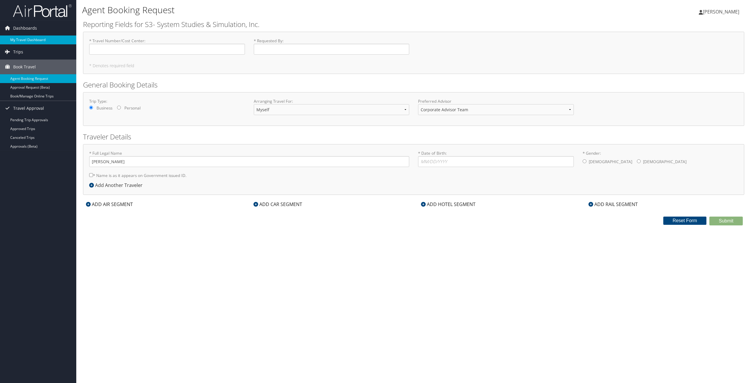
click at [32, 40] on link "My Travel Dashboard" at bounding box center [38, 40] width 76 height 9
